Goal: Transaction & Acquisition: Register for event/course

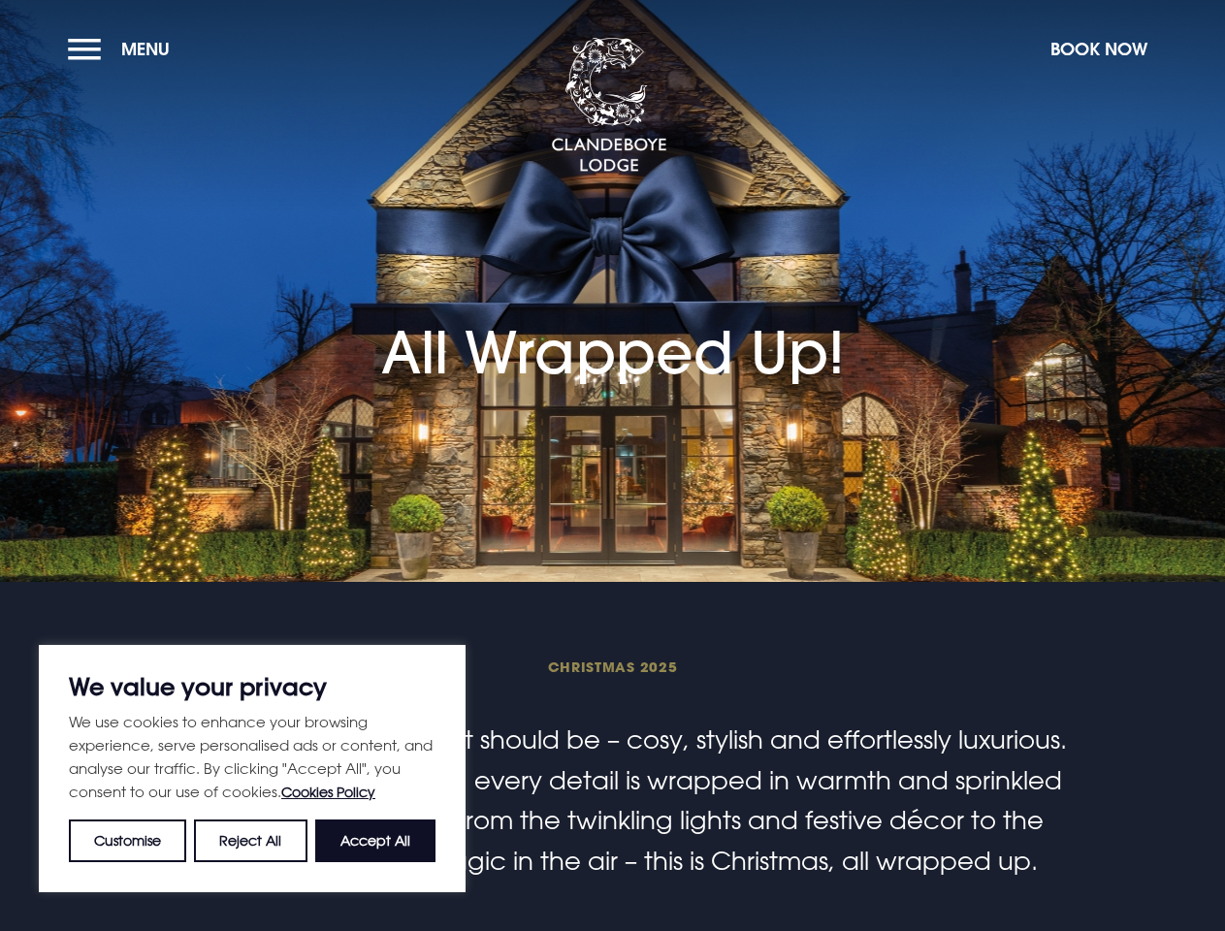
click at [612, 465] on section "All Wrapped Up!" at bounding box center [612, 291] width 1225 height 582
click at [128, 841] on button "Customise" at bounding box center [127, 840] width 117 height 43
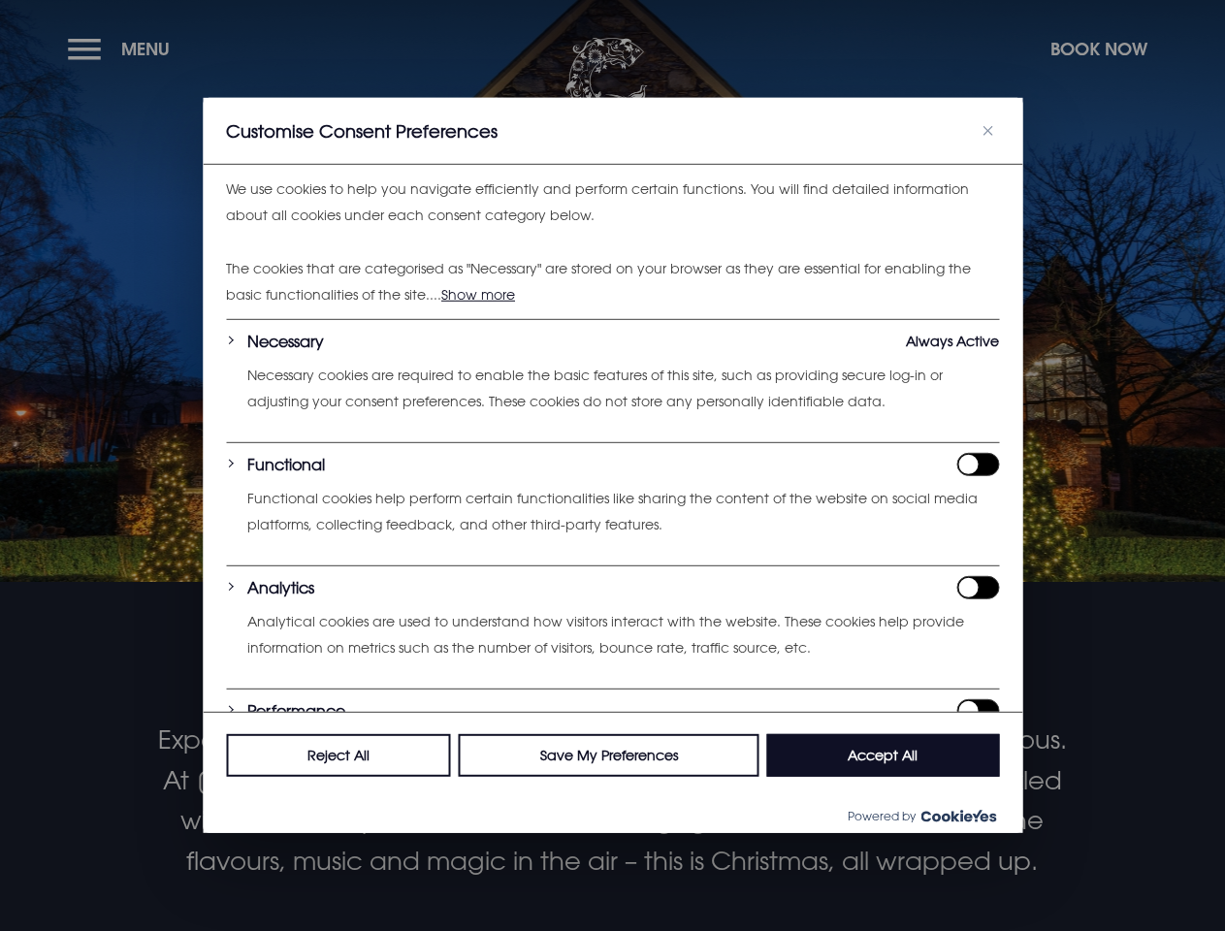
click at [251, 841] on div at bounding box center [612, 465] width 1225 height 931
click at [375, 833] on div "Customise Consent Preferences We use cookies to help you navigate efficiently a…" at bounding box center [612, 465] width 819 height 735
click at [123, 48] on div at bounding box center [612, 465] width 1225 height 931
click at [1098, 48] on div at bounding box center [612, 465] width 1225 height 931
